Goal: Navigation & Orientation: Find specific page/section

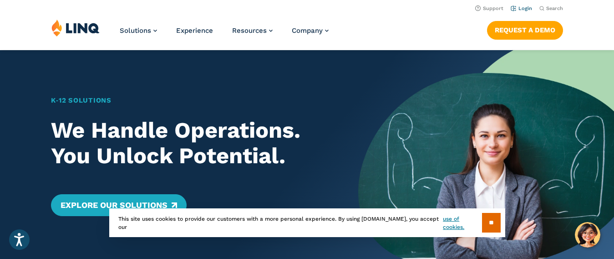
click at [524, 9] on link "Login" at bounding box center [521, 8] width 21 height 6
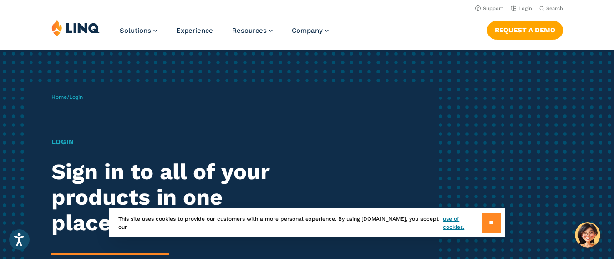
click at [499, 223] on input "**" at bounding box center [491, 223] width 19 height 20
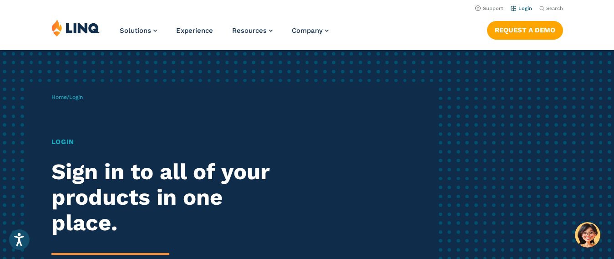
click at [526, 10] on link "Login" at bounding box center [521, 8] width 21 height 6
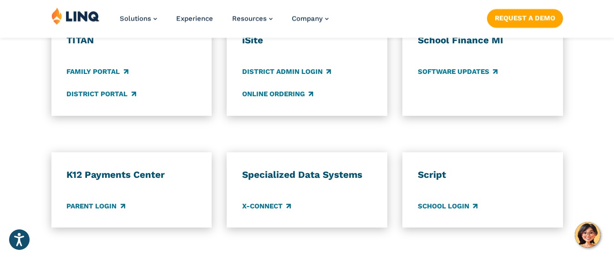
scroll to position [759, 0]
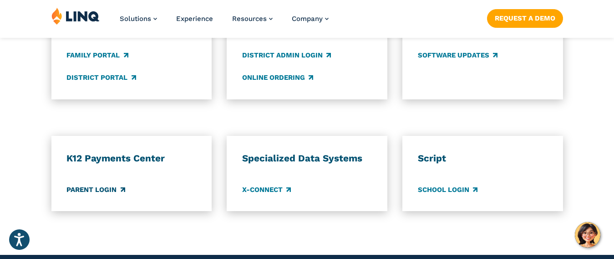
click at [106, 193] on link "Parent Login" at bounding box center [95, 189] width 58 height 10
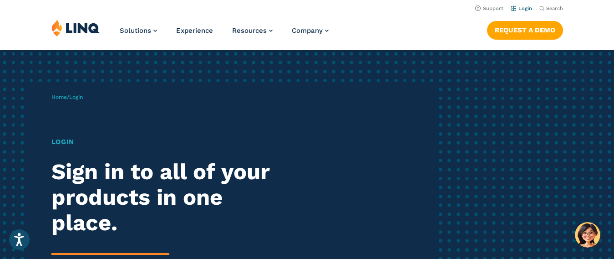
click at [525, 9] on link "Login" at bounding box center [521, 8] width 21 height 6
click at [66, 141] on h1 "Login" at bounding box center [169, 142] width 237 height 10
click at [71, 104] on div "Home / Login Login Sign in to all of your products in one place. LINQ brings to…" at bounding box center [243, 208] width 384 height 252
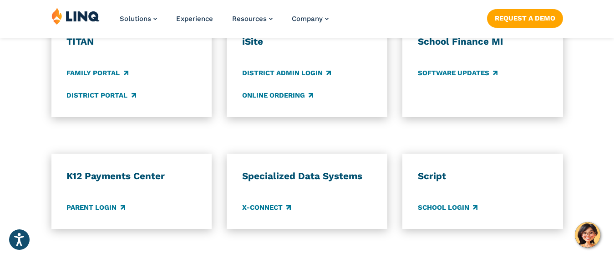
scroll to position [759, 0]
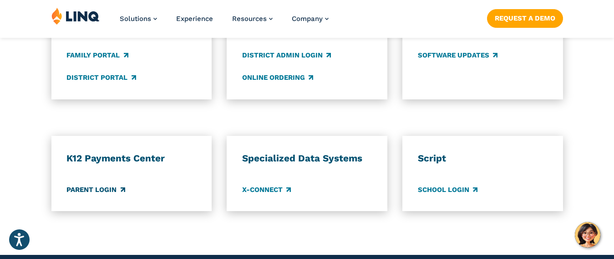
click at [67, 194] on link "Parent Login" at bounding box center [95, 189] width 58 height 10
